Goal: Information Seeking & Learning: Find specific fact

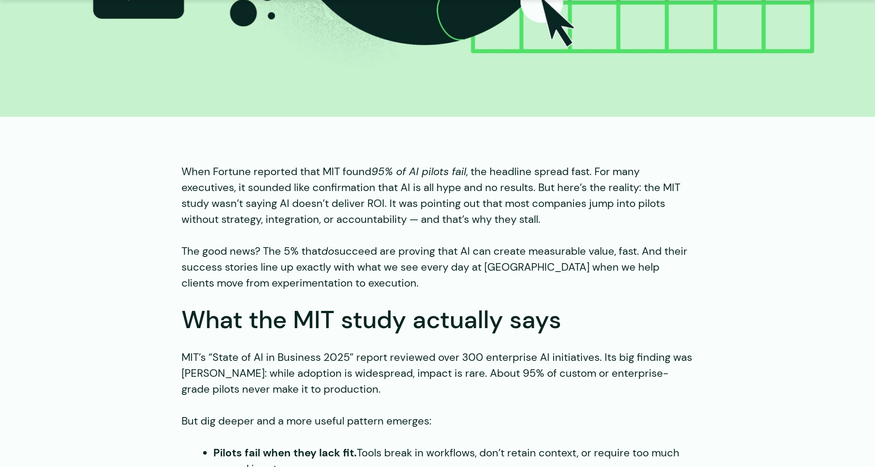
scroll to position [561, 0]
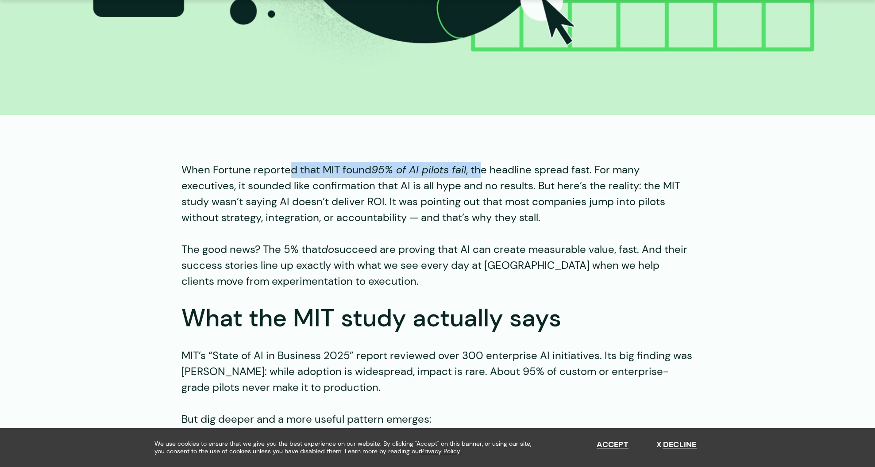
drag, startPoint x: 335, startPoint y: 169, endPoint x: 487, endPoint y: 209, distance: 157.5
click at [490, 177] on p "When Fortune reported that MIT found 95% of AI pilots fail , the headline sprea…" at bounding box center [437, 194] width 512 height 64
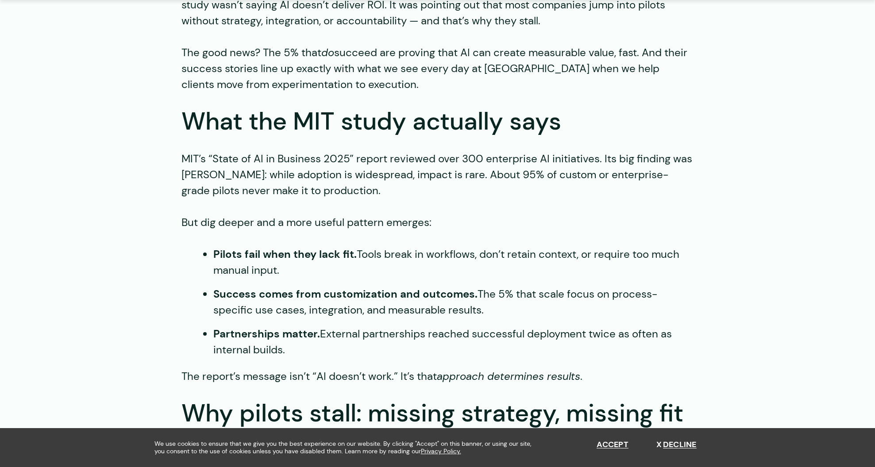
scroll to position [797, 0]
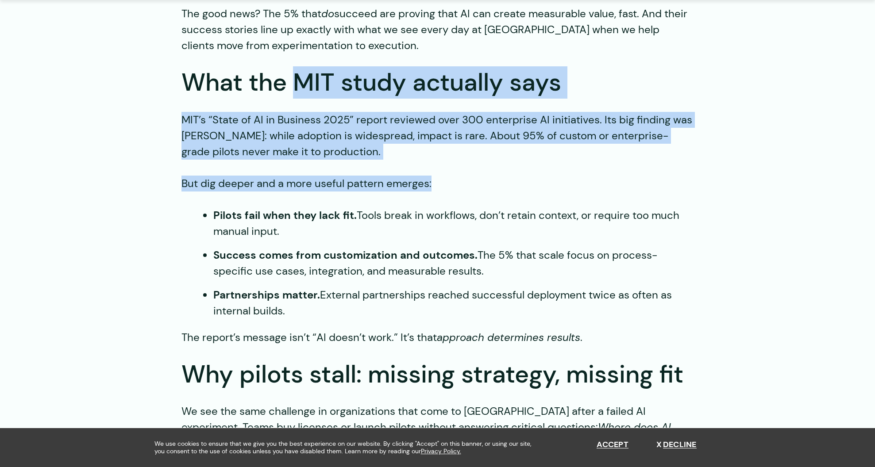
drag, startPoint x: 293, startPoint y: 81, endPoint x: 474, endPoint y: 181, distance: 207.0
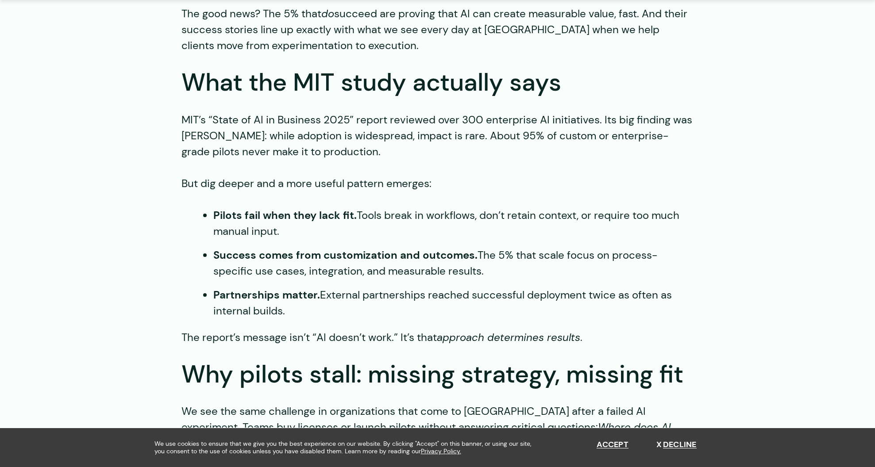
drag, startPoint x: 213, startPoint y: 118, endPoint x: 349, endPoint y: 114, distance: 135.9
click at [349, 114] on p "MIT’s “State of AI in Business 2025” report reviewed over 300 enterprise AI ini…" at bounding box center [437, 136] width 512 height 48
copy p "State of AI in Business 2025"
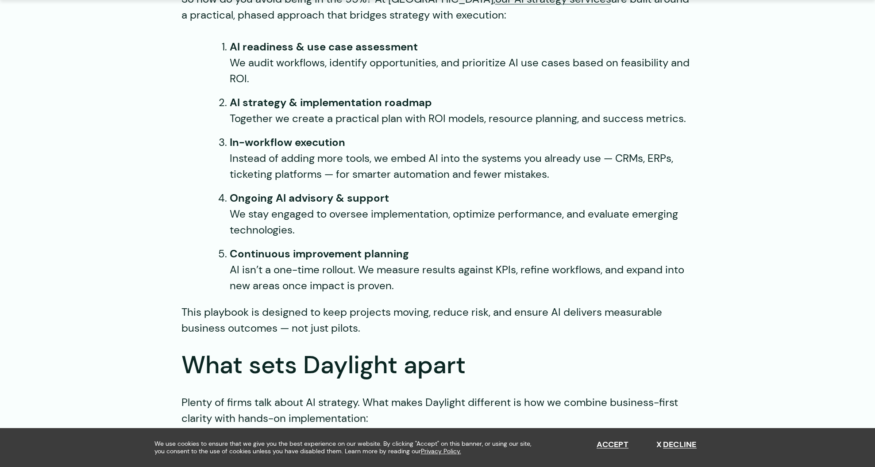
scroll to position [1770, 0]
